Goal: Task Accomplishment & Management: Use online tool/utility

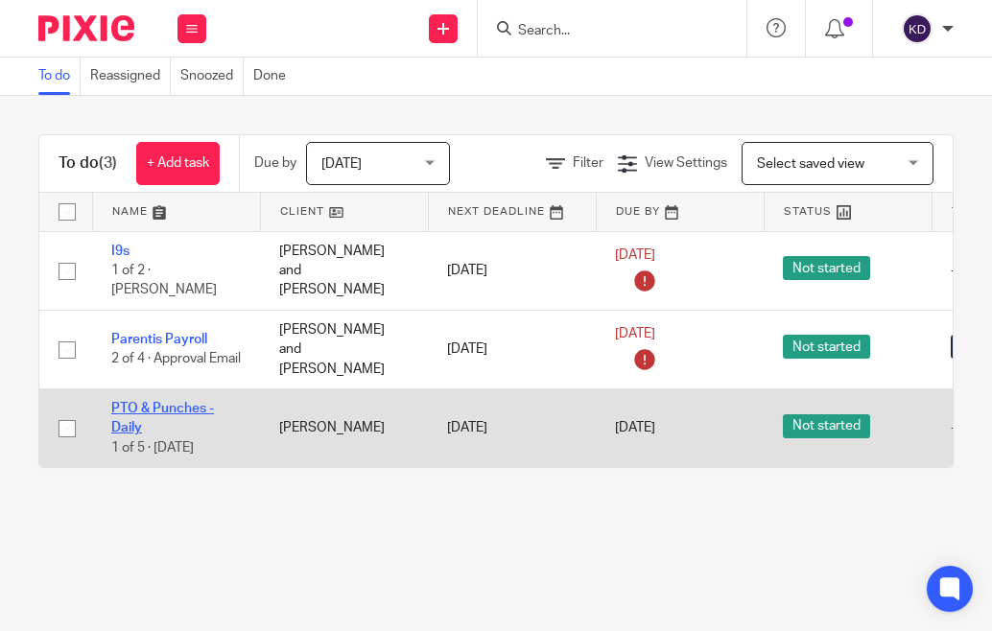
click at [158, 403] on link "PTO & Punches - Daily" at bounding box center [162, 418] width 103 height 33
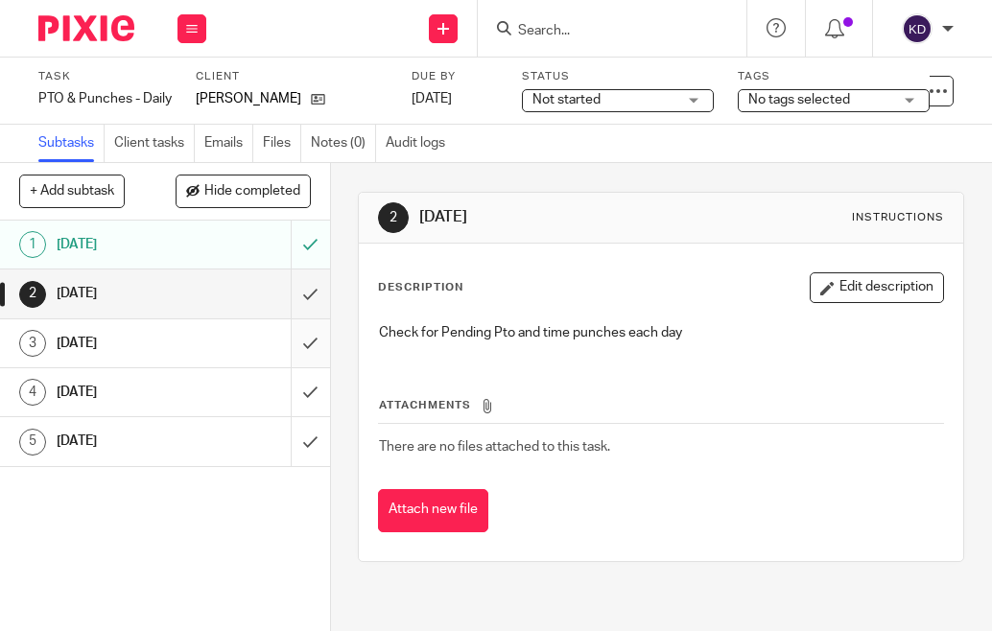
click at [293, 320] on input "submit" at bounding box center [165, 344] width 330 height 48
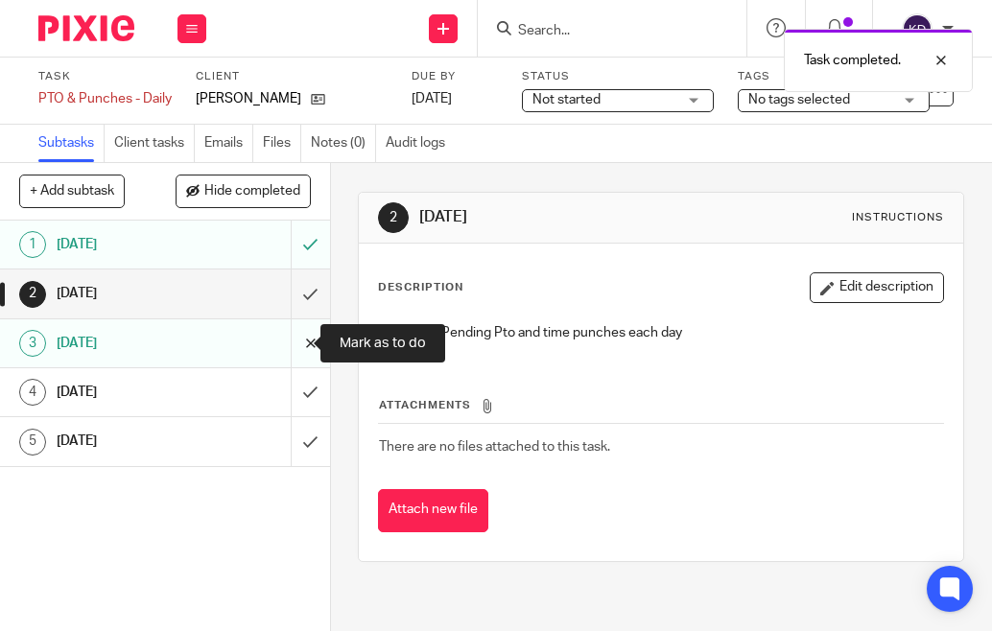
click at [284, 344] on input "submit" at bounding box center [165, 344] width 330 height 48
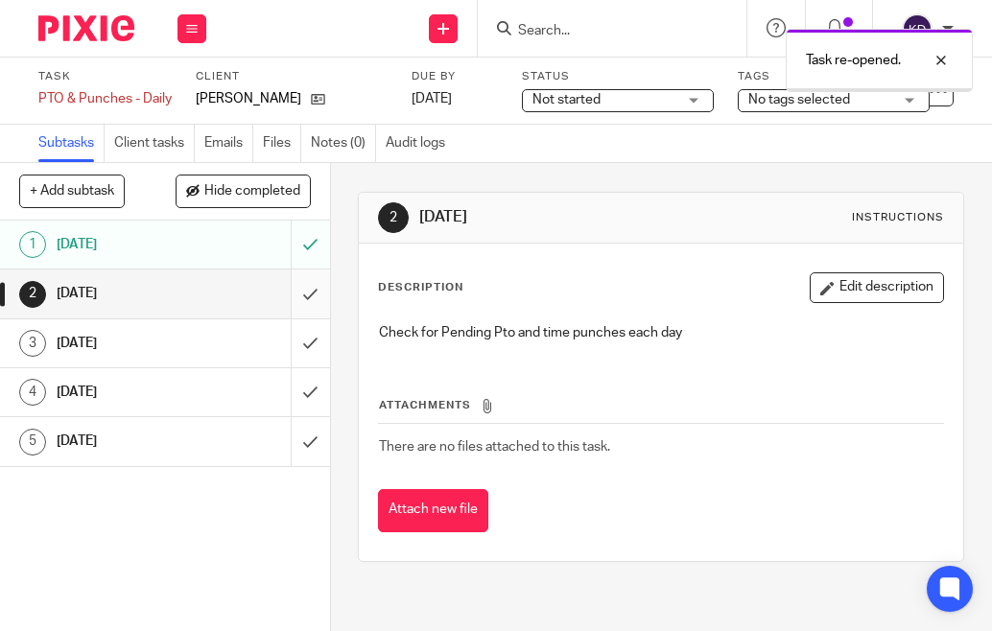
click at [291, 289] on input "submit" at bounding box center [165, 294] width 330 height 48
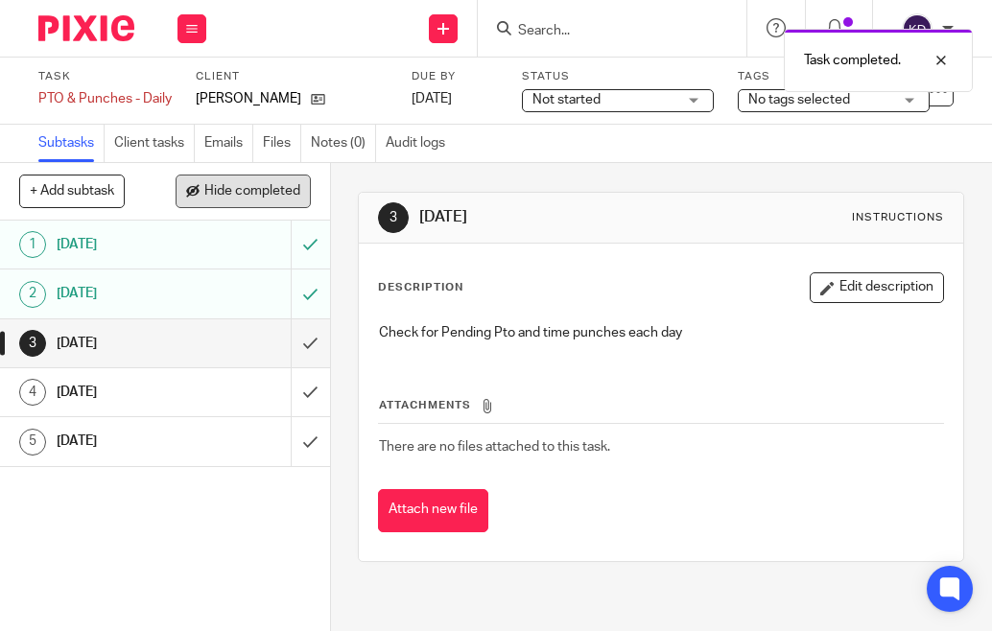
click at [235, 191] on span "Hide completed" at bounding box center [252, 191] width 96 height 15
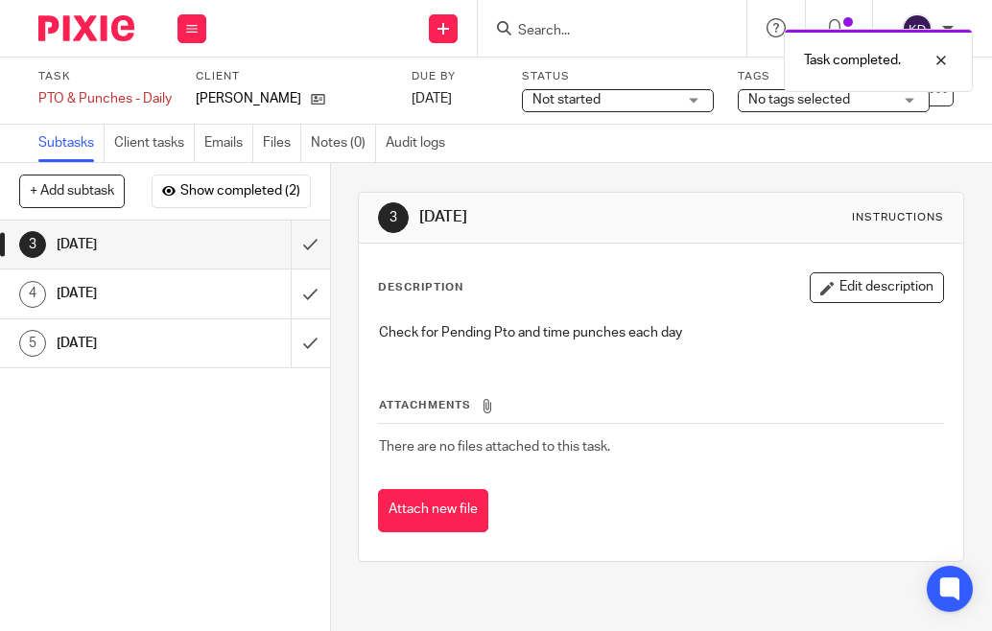
click at [76, 27] on img at bounding box center [86, 28] width 96 height 26
